Goal: Check status: Check status

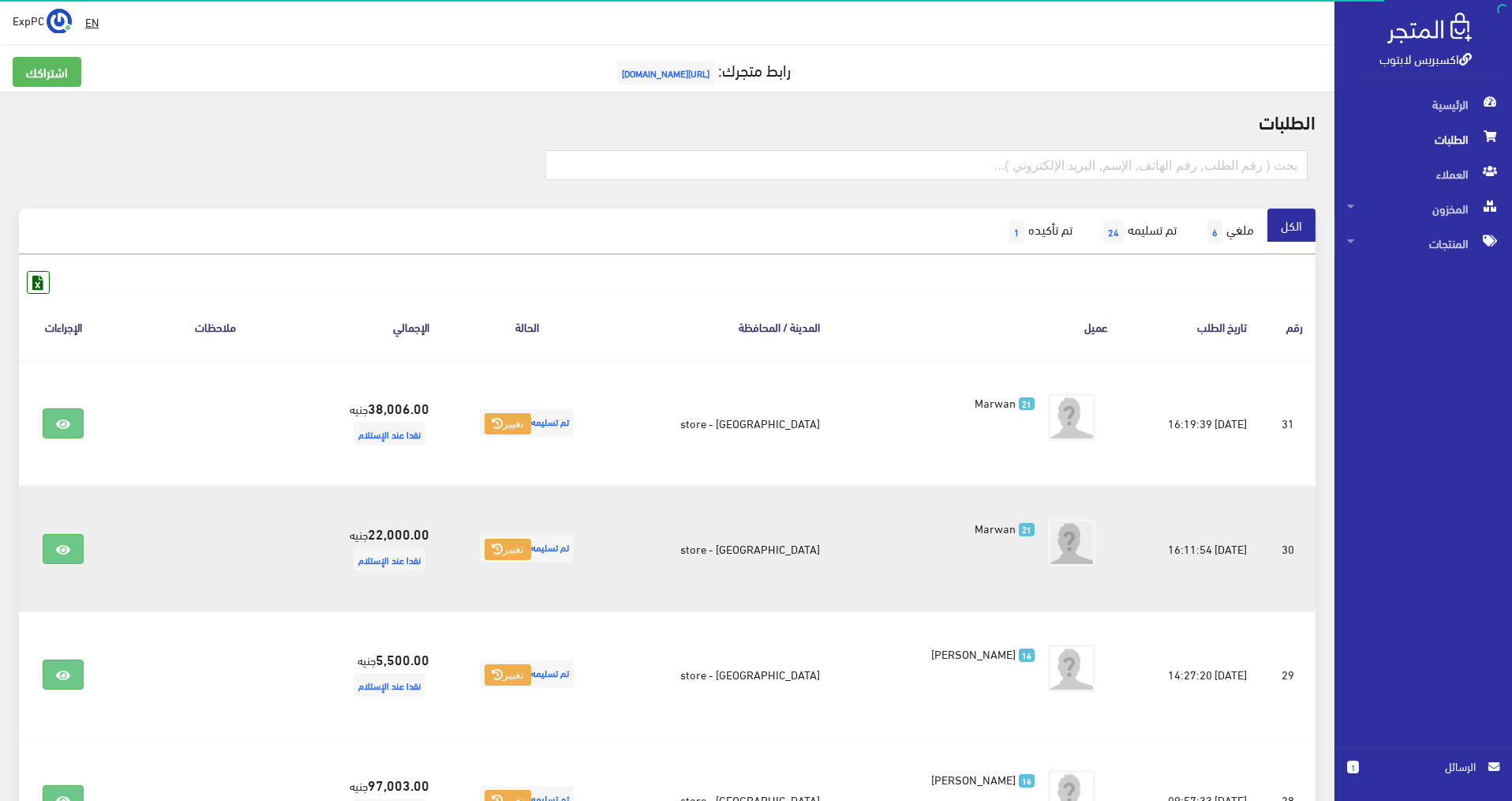
click at [680, 529] on td "[GEOGRAPHIC_DATA] - store" at bounding box center [723, 548] width 221 height 126
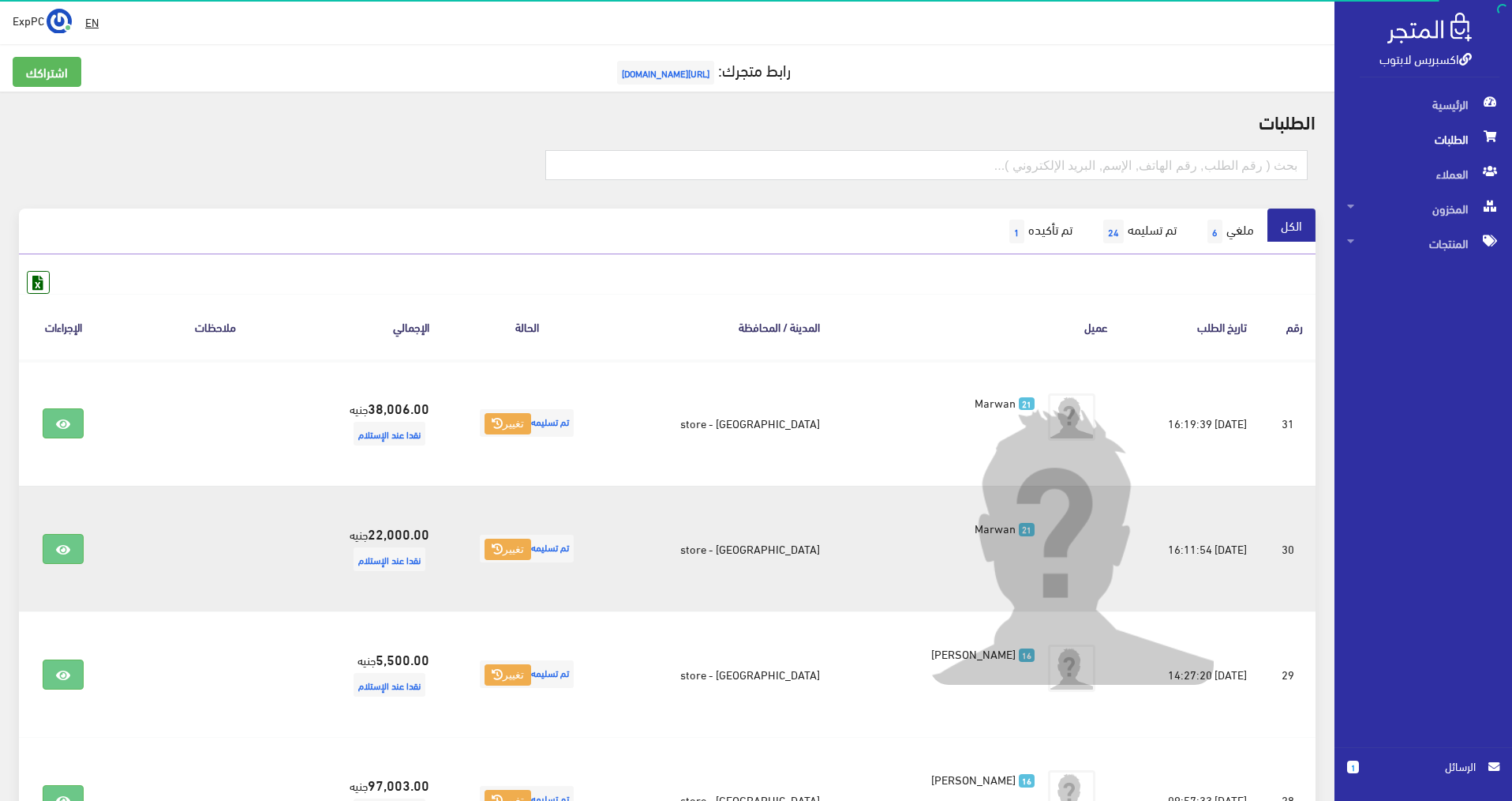
click at [1029, 546] on img at bounding box center [1072, 542] width 284 height 284
click at [1011, 546] on img at bounding box center [1072, 542] width 284 height 284
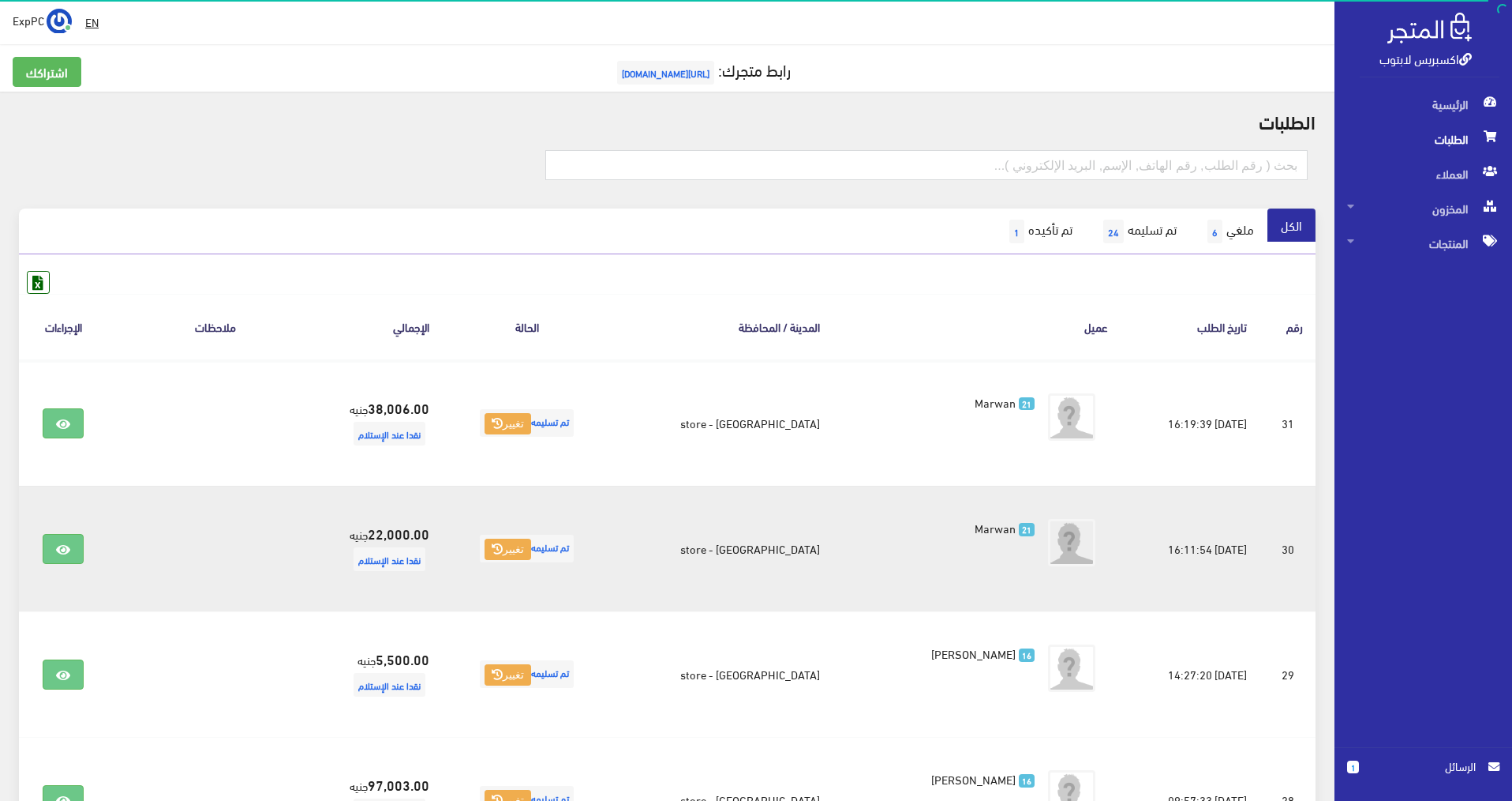
click at [386, 546] on span "نقدا عند الإستلام" at bounding box center [389, 559] width 72 height 24
click at [81, 546] on link at bounding box center [63, 549] width 41 height 30
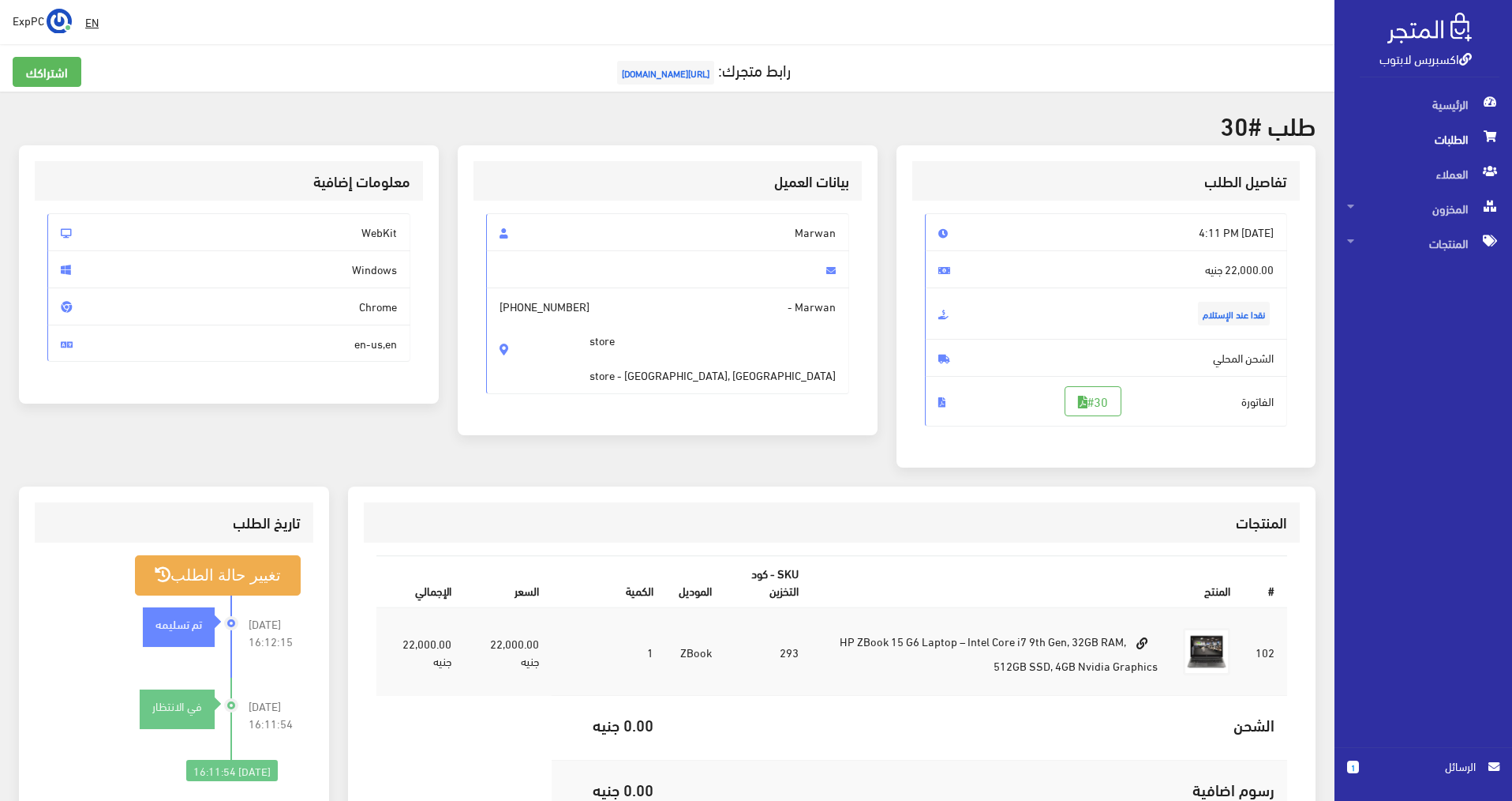
click at [1429, 141] on span "الطلبات" at bounding box center [1423, 138] width 153 height 35
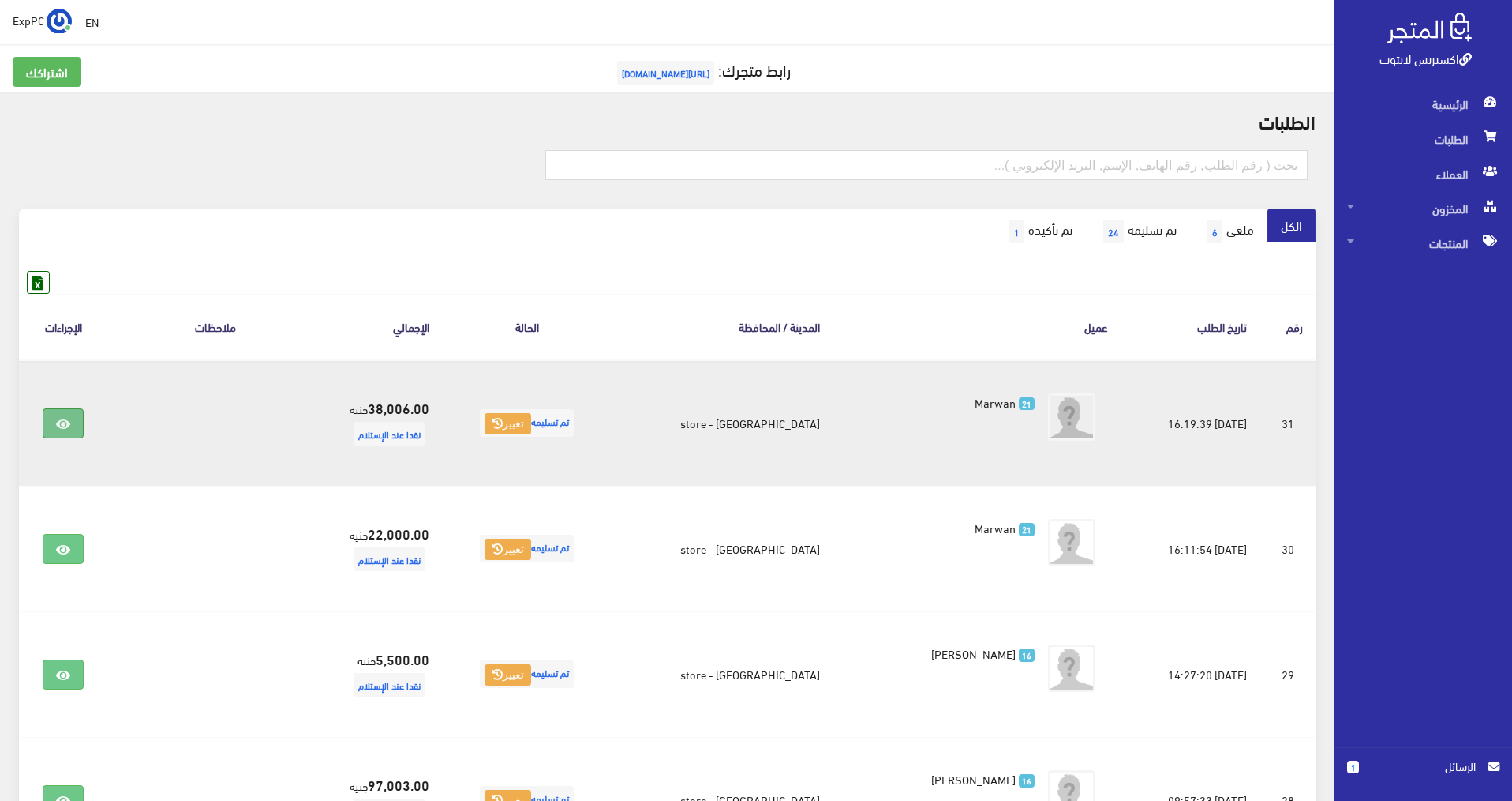
click at [70, 421] on icon at bounding box center [62, 424] width 14 height 13
